Goal: Find specific page/section: Locate a particular part of the current website

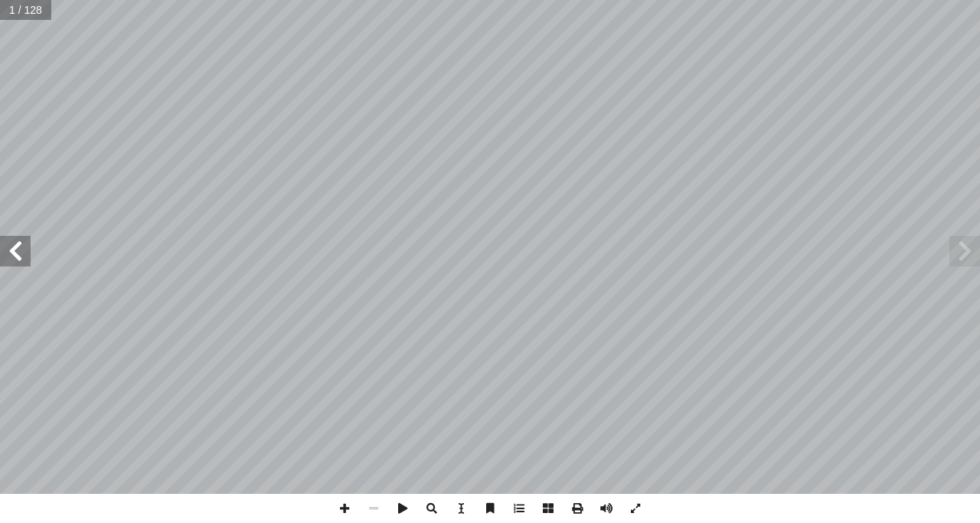
click at [8, 249] on span at bounding box center [15, 251] width 31 height 31
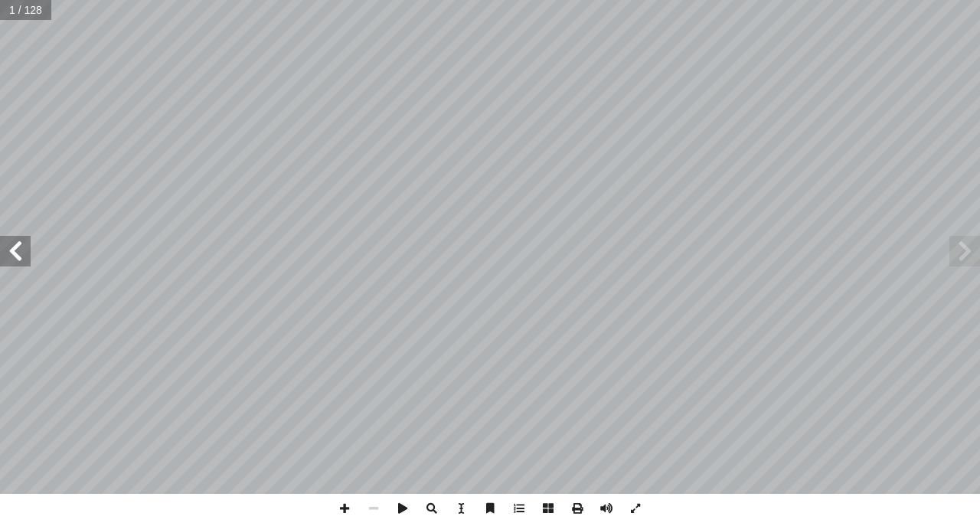
click at [8, 249] on span at bounding box center [15, 251] width 31 height 31
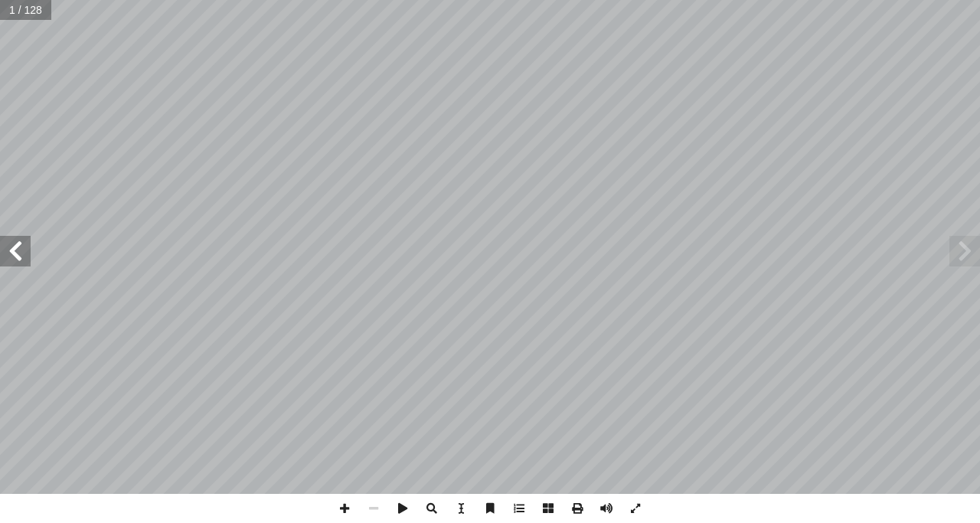
click at [8, 249] on span at bounding box center [15, 251] width 31 height 31
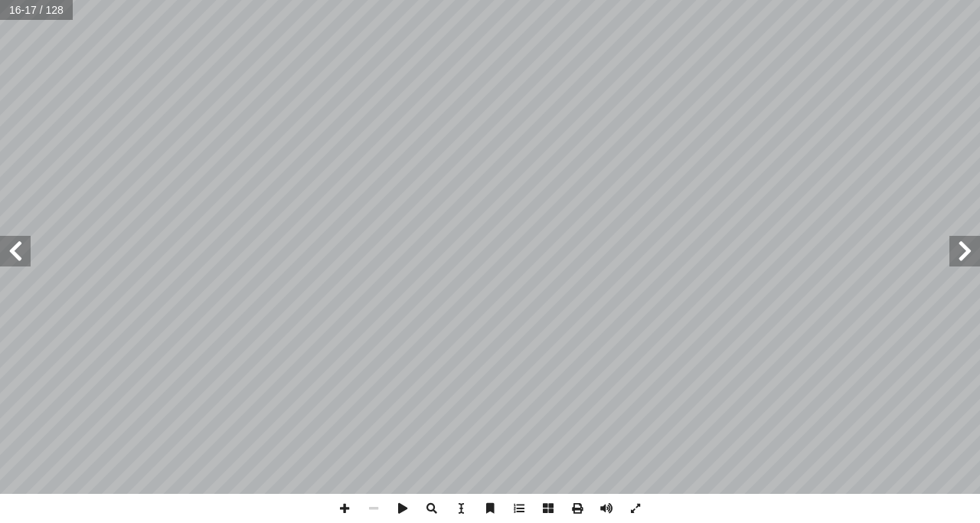
click at [8, 248] on span at bounding box center [15, 251] width 31 height 31
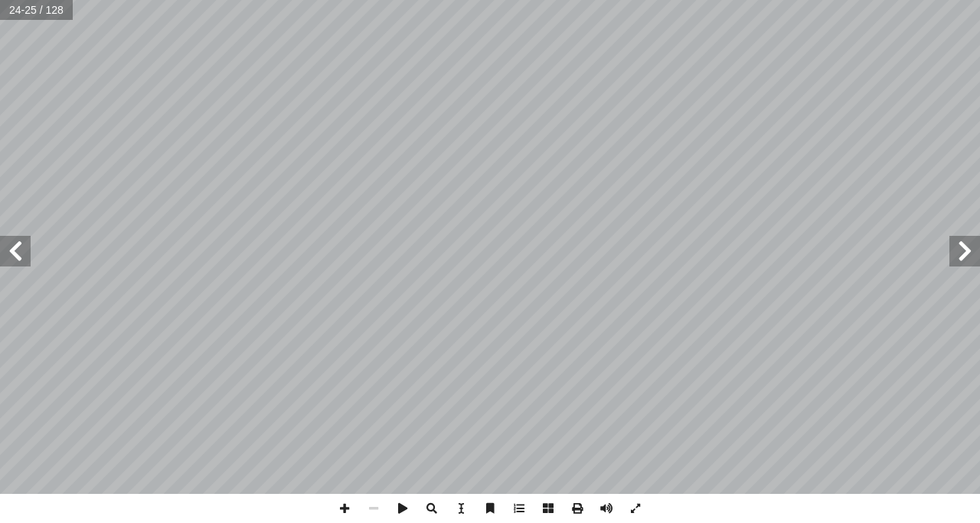
click at [20, 246] on span at bounding box center [15, 251] width 31 height 31
click at [27, 248] on span at bounding box center [15, 251] width 31 height 31
click at [342, 510] on span at bounding box center [344, 508] width 29 height 29
